Goal: Transaction & Acquisition: Purchase product/service

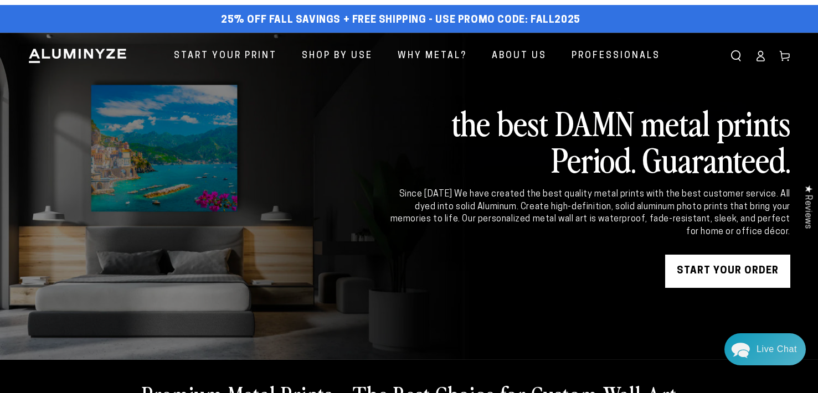
scroll to position [13, 0]
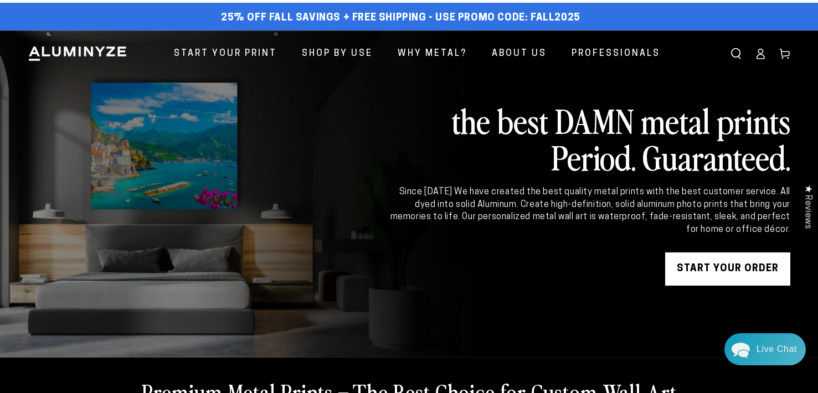
click at [744, 266] on link "START YOUR Order" at bounding box center [727, 268] width 125 height 33
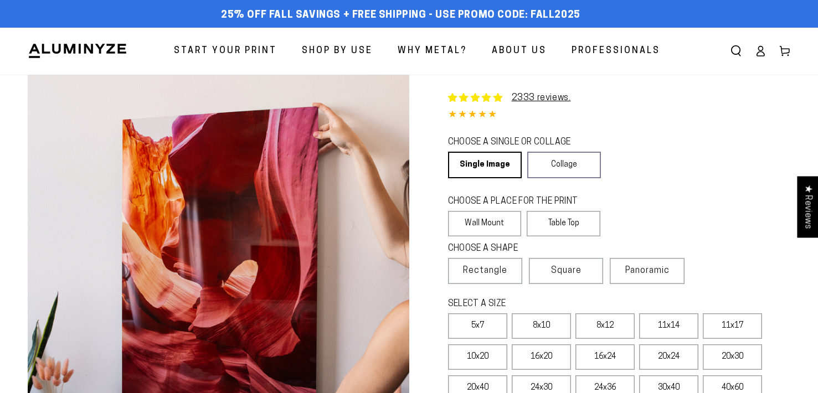
select select "**********"
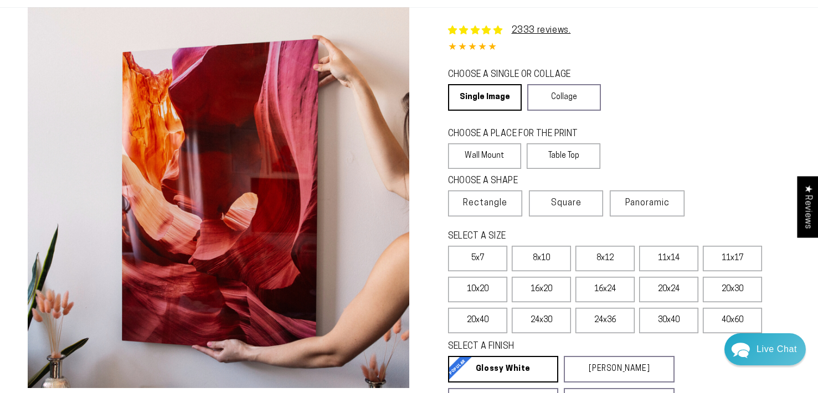
scroll to position [69, 0]
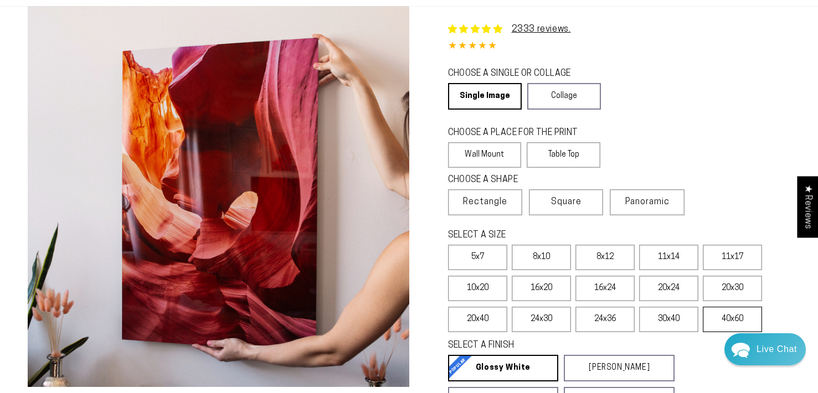
click at [719, 322] on label "40x60" at bounding box center [732, 319] width 59 height 25
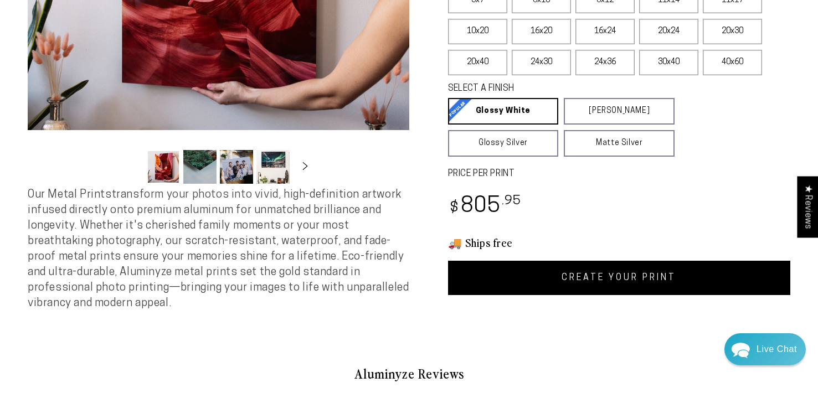
scroll to position [327, 0]
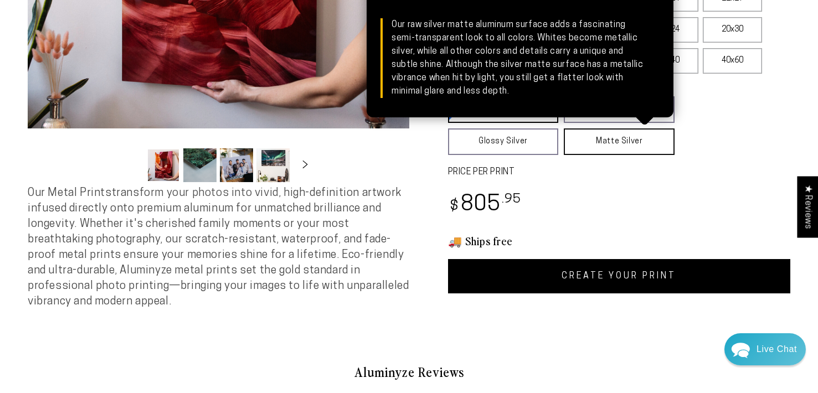
click at [610, 148] on link "Matte Silver Matte Silver Our raw silver matte aluminum surface adds a fascinat…" at bounding box center [619, 141] width 111 height 27
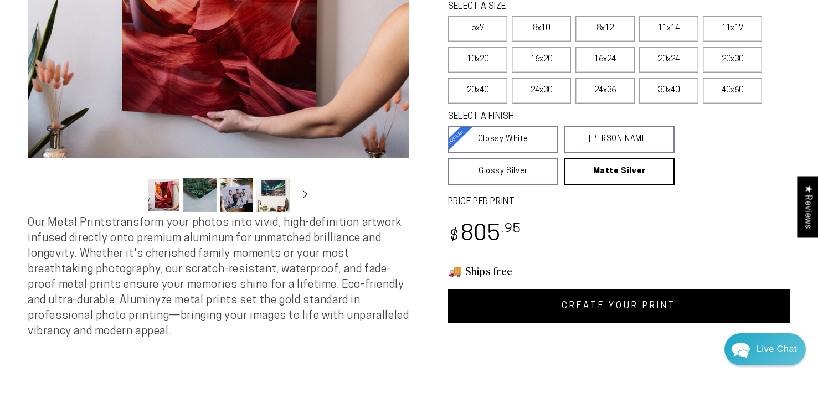
scroll to position [295, 0]
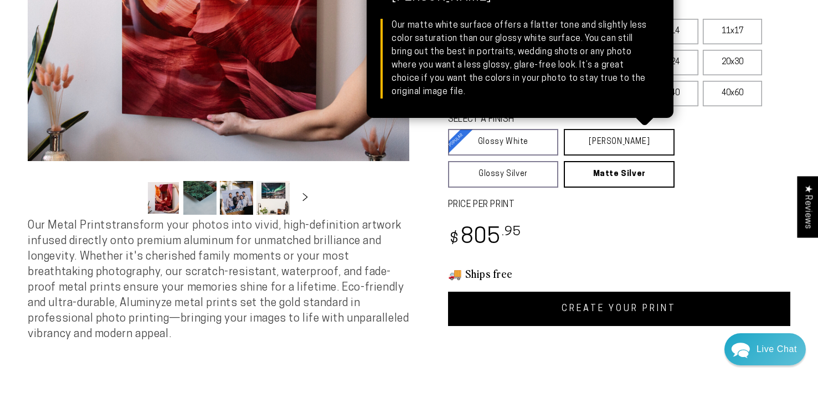
click at [592, 142] on link "Matte White Matte White Our matte white surface offers a flatter tone and sligh…" at bounding box center [619, 142] width 111 height 27
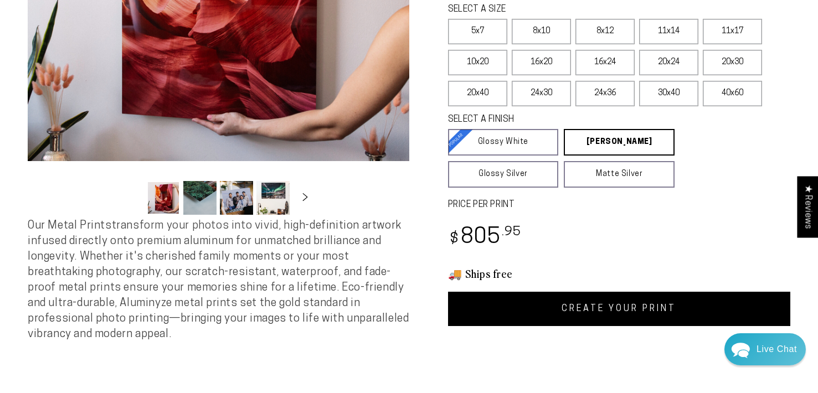
click at [660, 313] on link "CREATE YOUR PRINT" at bounding box center [619, 309] width 343 height 34
